Goal: Task Accomplishment & Management: Manage account settings

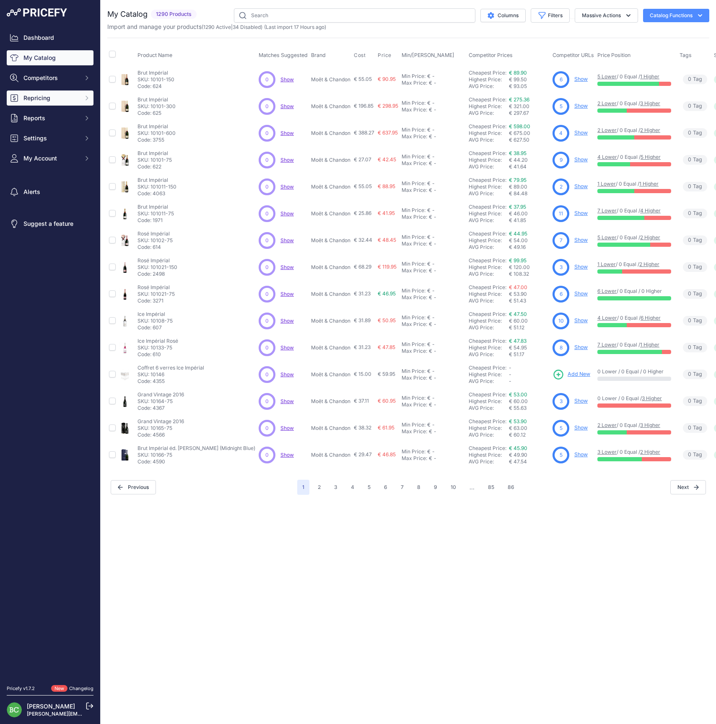
click at [42, 102] on span "Repricing" at bounding box center [50, 98] width 55 height 8
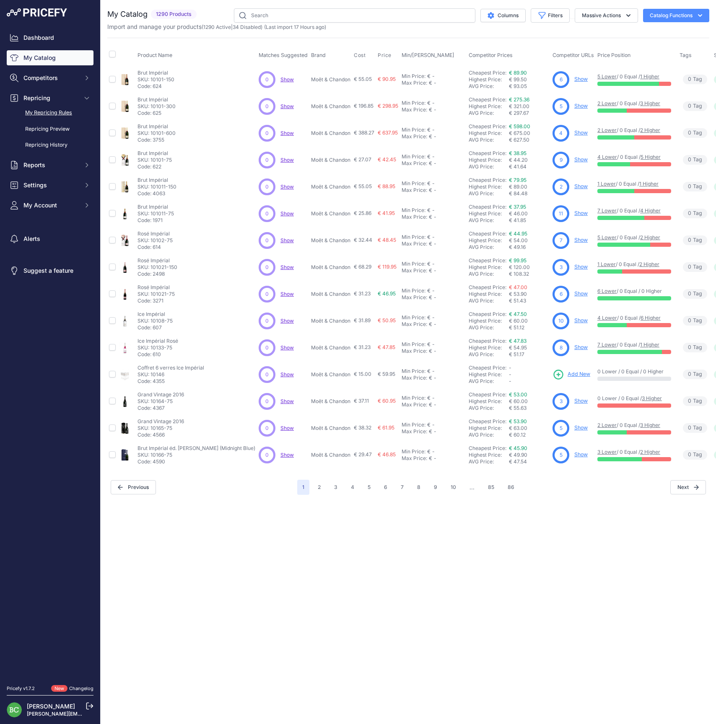
click at [54, 120] on link "My Repricing Rules" at bounding box center [50, 113] width 87 height 15
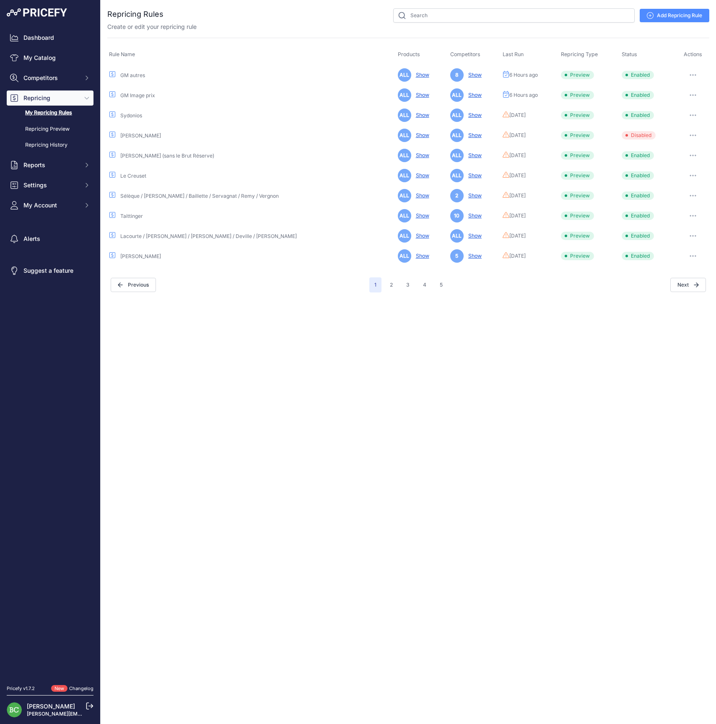
click at [692, 76] on button "button" at bounding box center [692, 75] width 17 height 12
click at [685, 91] on link "Edit" at bounding box center [681, 92] width 54 height 13
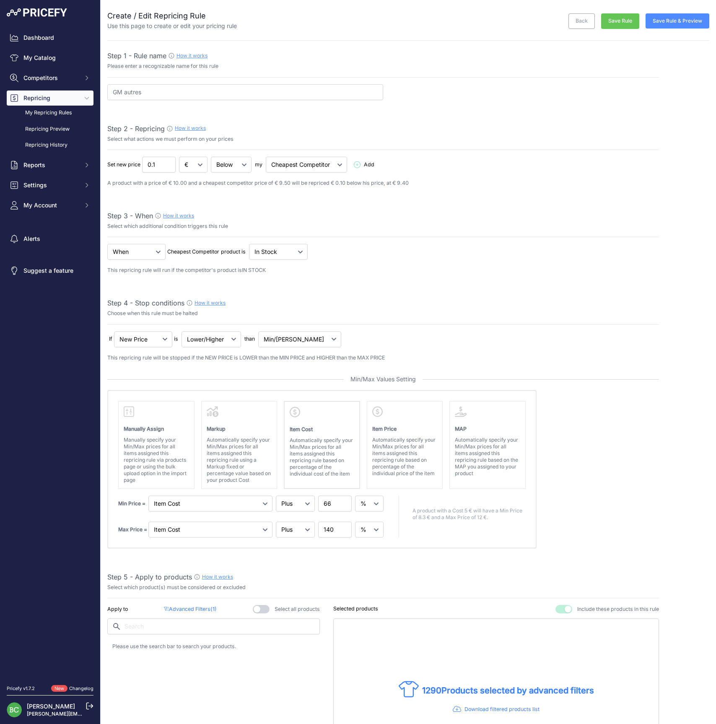
select select "percentage"
select select "7"
click at [197, 612] on div "Apply to Advanced Filters ( 1 ) Select all products" at bounding box center [213, 690] width 212 height 170
click at [195, 608] on p "Advanced Filters ( 1 )" at bounding box center [190, 609] width 53 height 8
